Goal: Transaction & Acquisition: Subscribe to service/newsletter

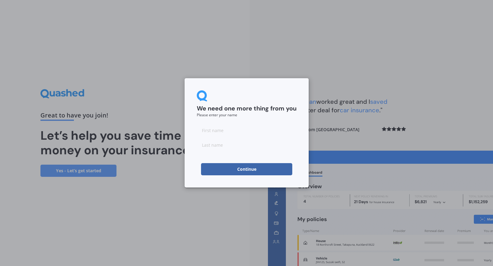
click at [228, 131] on input at bounding box center [247, 130] width 100 height 12
type input "Inactive"
type input "Test"
click at [256, 172] on button "Continue" at bounding box center [246, 169] width 91 height 12
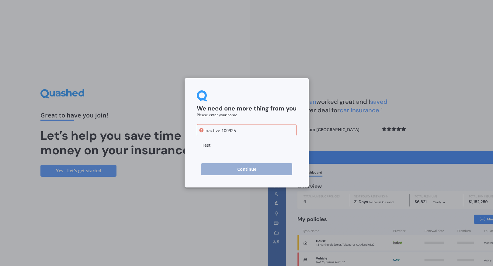
click at [221, 131] on input "Inactive 100925" at bounding box center [247, 130] width 100 height 12
drag, startPoint x: 220, startPoint y: 129, endPoint x: 254, endPoint y: 129, distance: 34.1
click at [254, 129] on input "Inactive100925" at bounding box center [247, 130] width 100 height 12
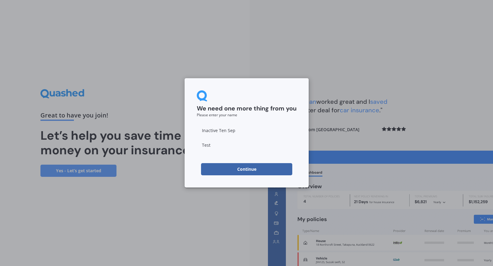
click at [225, 131] on input "Inactive Ten Sep" at bounding box center [247, 130] width 100 height 12
type input "Inactive Ten Sep"
click at [243, 170] on button "Continue" at bounding box center [246, 169] width 91 height 12
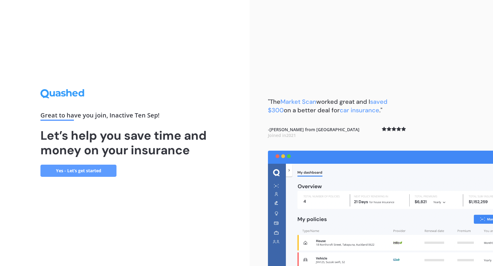
click at [108, 171] on link "Yes - Let’s get started" at bounding box center [78, 171] width 76 height 12
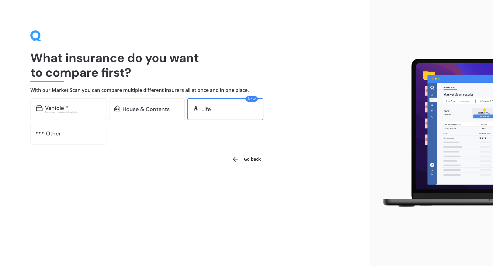
click at [229, 113] on div "New Life" at bounding box center [225, 109] width 76 height 22
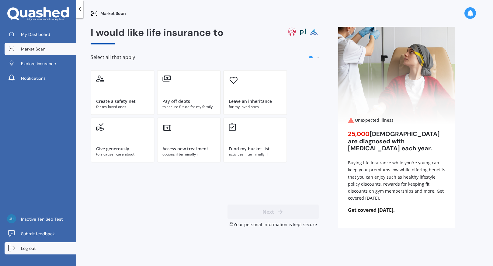
click at [53, 250] on link "Log out" at bounding box center [41, 248] width 72 height 12
